Goal: Book appointment/travel/reservation

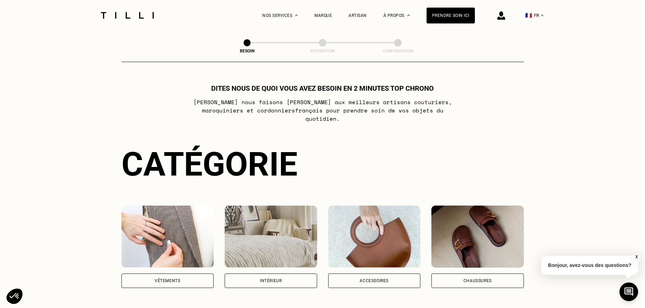
click at [160, 229] on img at bounding box center [167, 237] width 93 height 62
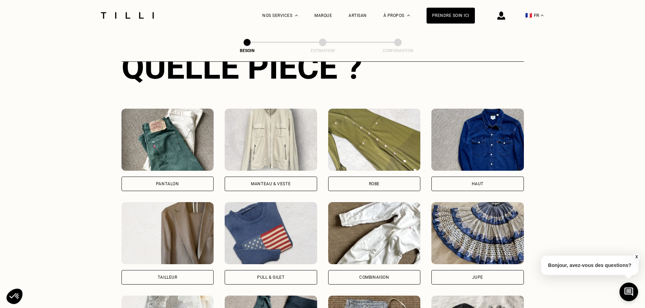
scroll to position [331, 0]
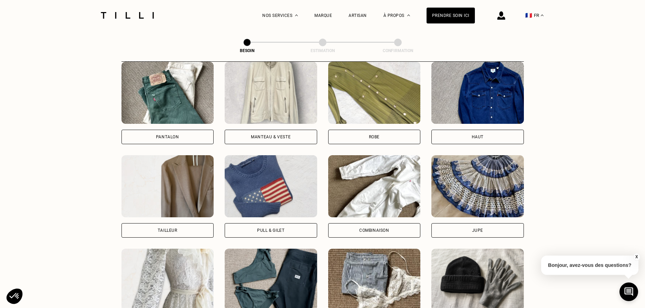
click at [185, 130] on div "Pantalon" at bounding box center [167, 137] width 93 height 14
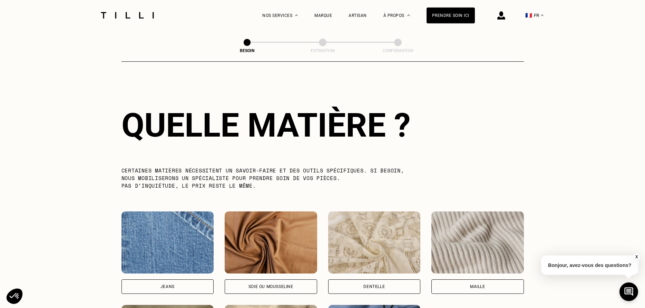
scroll to position [601, 0]
click at [159, 282] on div "Jeans" at bounding box center [167, 286] width 93 height 14
select select "FR"
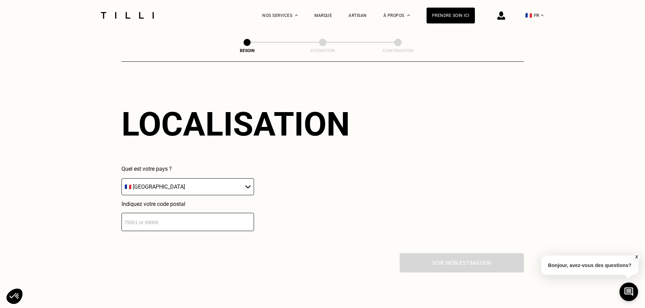
scroll to position [928, 0]
click at [205, 215] on input "number" at bounding box center [187, 222] width 133 height 18
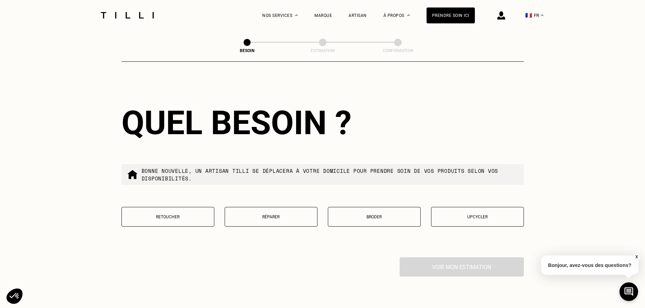
scroll to position [1100, 0]
type input "75018"
click at [182, 215] on p "Retoucher" at bounding box center [167, 216] width 85 height 5
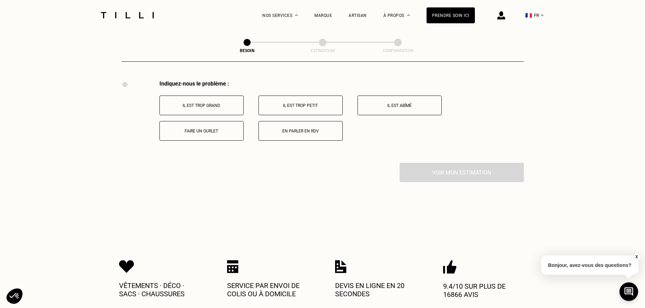
scroll to position [1277, 0]
click at [381, 99] on button "Il est abîmé" at bounding box center [400, 105] width 84 height 20
click at [222, 103] on p "Une poche est trouée" at bounding box center [201, 105] width 77 height 5
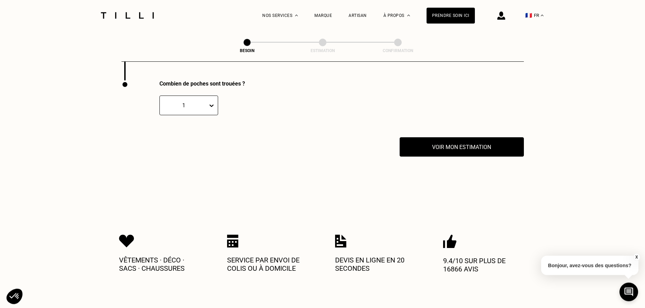
scroll to position [1442, 0]
click at [436, 142] on button "Voir mon estimation" at bounding box center [461, 146] width 137 height 21
click at [456, 141] on button "Voir mon estimation" at bounding box center [461, 146] width 137 height 21
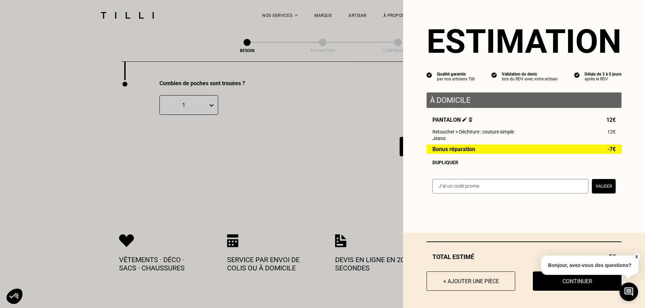
click at [636, 256] on button "X" at bounding box center [636, 257] width 7 height 8
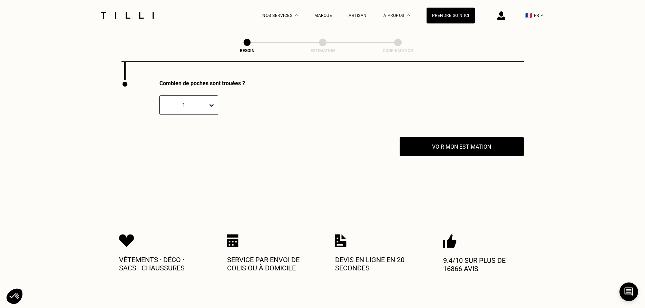
click at [502, 16] on img at bounding box center [501, 15] width 8 height 8
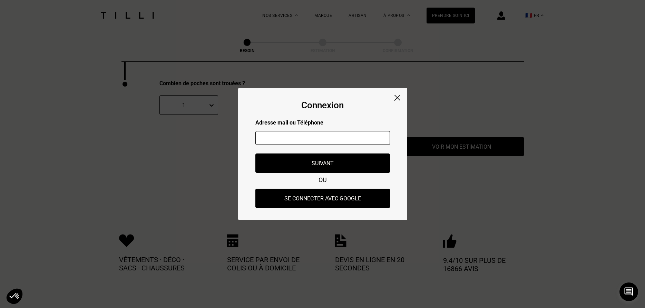
click at [399, 95] on img at bounding box center [398, 98] width 6 height 6
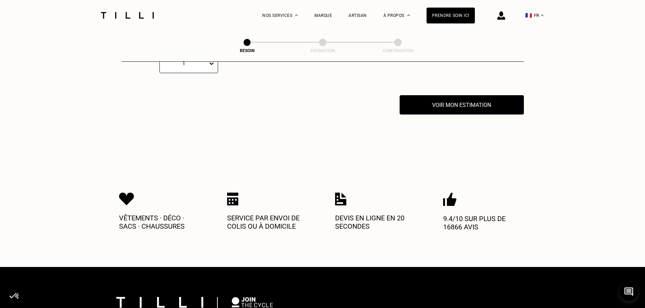
scroll to position [1443, 0]
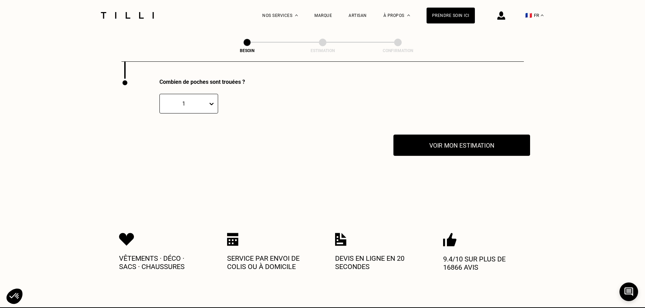
click at [483, 145] on button "Voir mon estimation" at bounding box center [461, 145] width 137 height 21
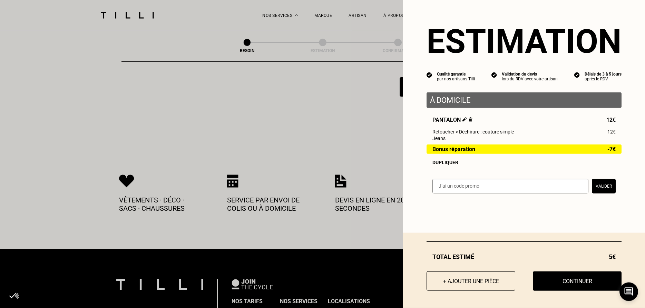
scroll to position [1514, 0]
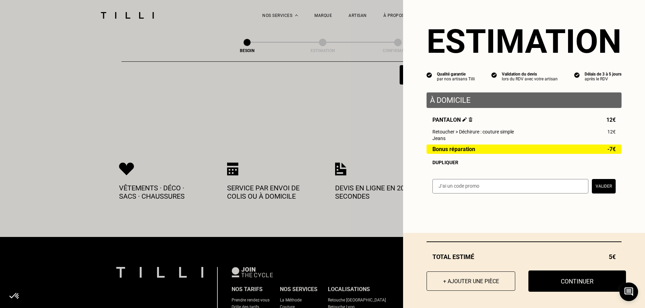
click at [557, 281] on button "Continuer" at bounding box center [577, 281] width 98 height 21
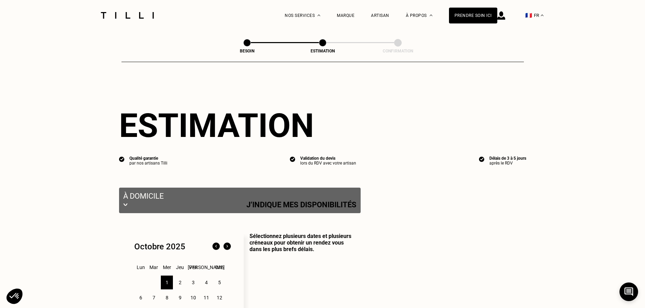
select select "FR"
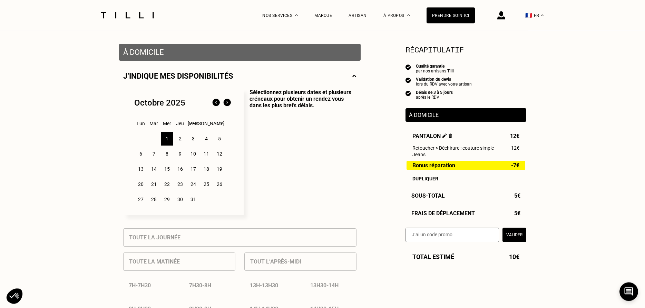
scroll to position [141, 0]
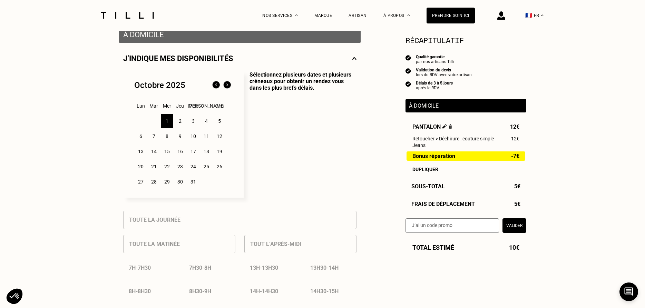
click at [168, 155] on div "15" at bounding box center [167, 152] width 12 height 14
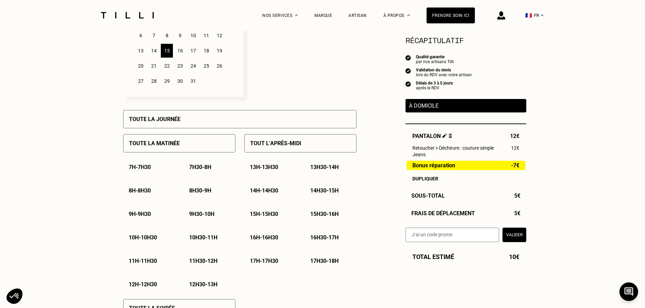
scroll to position [246, 0]
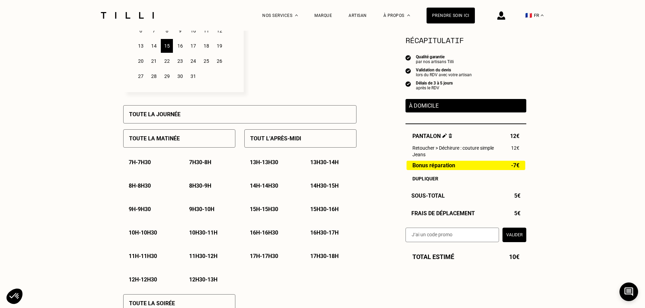
click at [198, 182] on div "8h30 - 9h" at bounding box center [210, 186] width 52 height 18
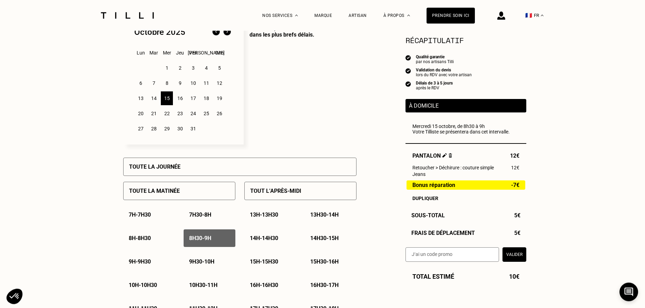
scroll to position [211, 0]
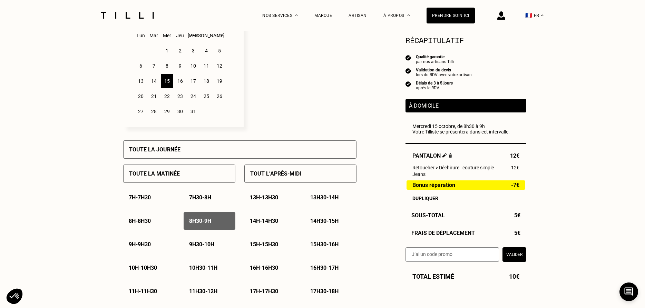
click at [475, 106] on p "À domicile" at bounding box center [466, 106] width 114 height 7
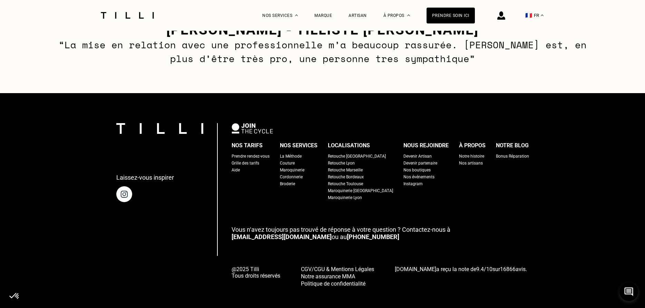
scroll to position [775, 0]
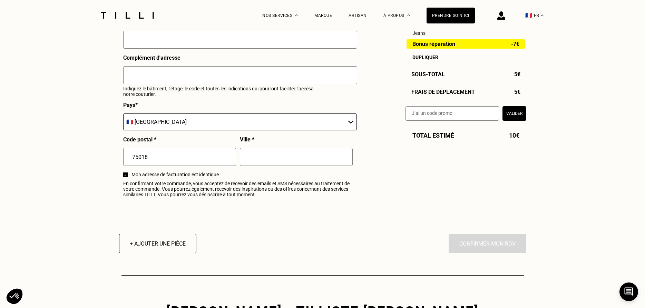
click at [482, 252] on div "En cliquant sur “Confirmer”, vous déclenchez l’intervention de l’un des nos art…" at bounding box center [488, 243] width 78 height 19
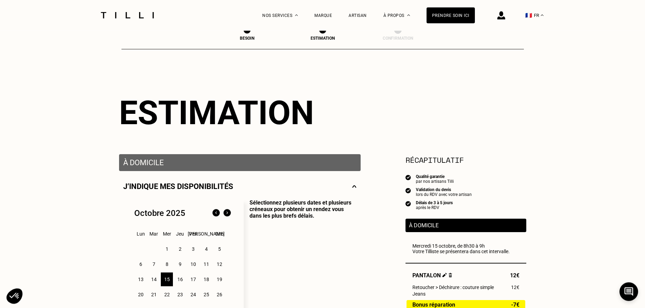
scroll to position [0, 0]
